Goal: Transaction & Acquisition: Book appointment/travel/reservation

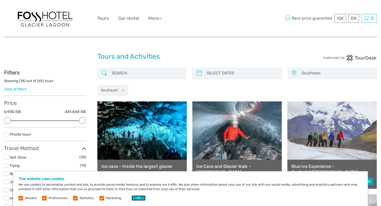
click at [139, 197] on button "OK" at bounding box center [139, 197] width 14 height 5
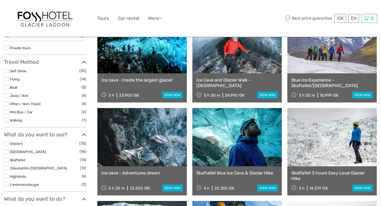
scroll to position [83, 0]
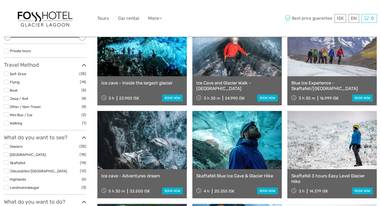
click at [225, 139] on link at bounding box center [238, 140] width 90 height 58
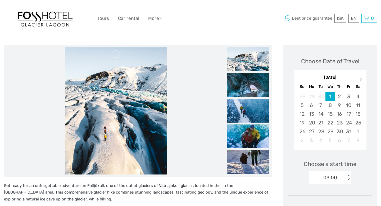
scroll to position [58, 0]
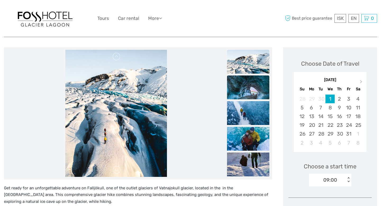
click at [252, 88] on img at bounding box center [248, 87] width 42 height 24
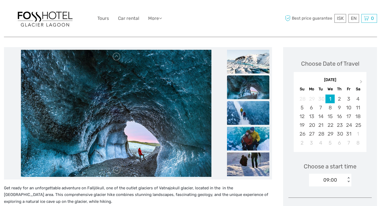
click at [249, 111] on img at bounding box center [248, 113] width 42 height 24
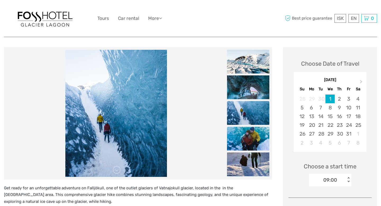
click at [249, 132] on img at bounding box center [248, 139] width 42 height 24
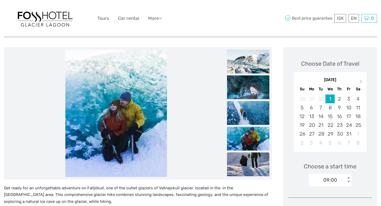
click at [248, 157] on img at bounding box center [248, 164] width 42 height 24
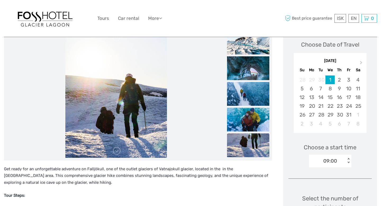
scroll to position [73, 0]
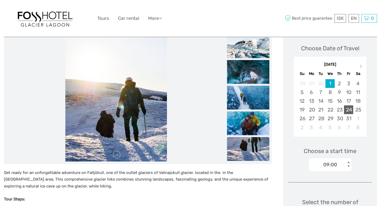
click at [348, 111] on div "24" at bounding box center [348, 109] width 9 height 9
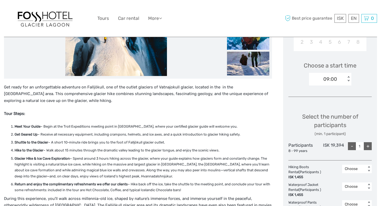
scroll to position [149, 0]
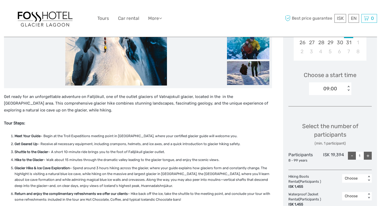
click at [341, 87] on div "09:00" at bounding box center [327, 89] width 37 height 8
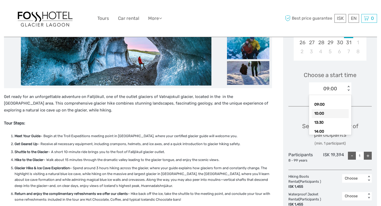
click at [325, 111] on div "10:00" at bounding box center [330, 113] width 37 height 9
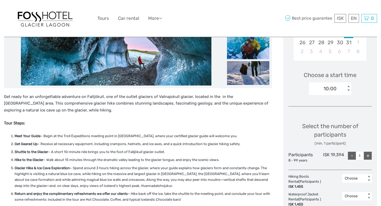
click at [369, 154] on div "+" at bounding box center [368, 156] width 8 height 8
type input "2"
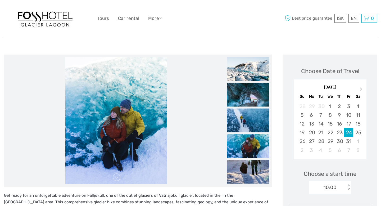
scroll to position [0, 0]
